Goal: Task Accomplishment & Management: Manage account settings

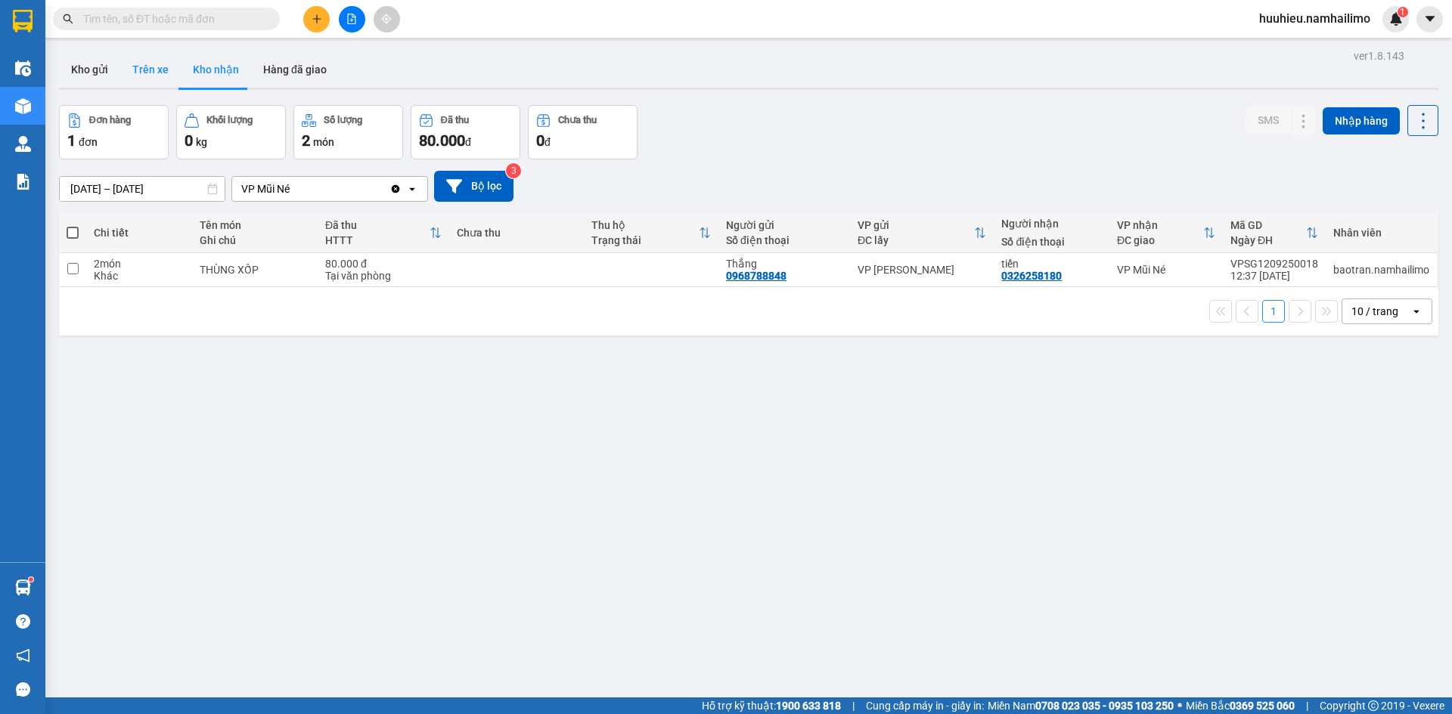
click at [150, 62] on button "Trên xe" at bounding box center [150, 69] width 60 height 36
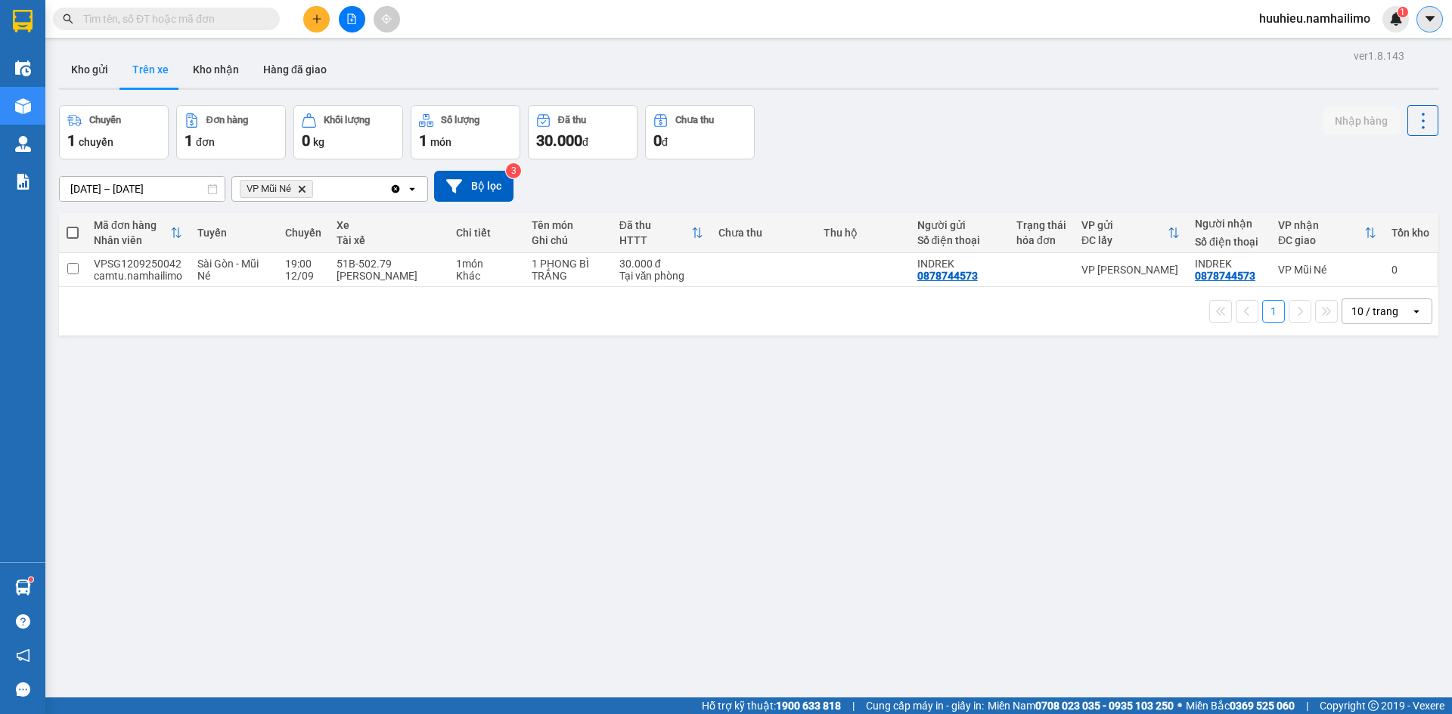
click at [1423, 23] on icon "caret-down" at bounding box center [1430, 19] width 14 height 14
click at [1323, 27] on span "huuhieu.namhailimo" at bounding box center [1314, 18] width 135 height 19
click at [1310, 42] on span "Đăng xuất" at bounding box center [1321, 47] width 104 height 17
